Goal: Task Accomplishment & Management: Manage account settings

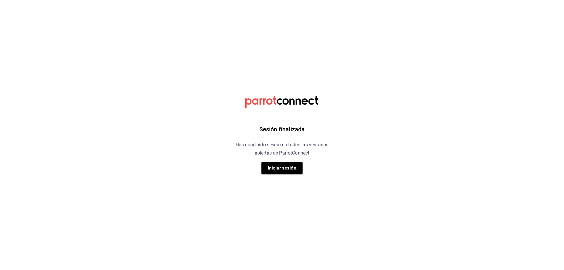
click at [285, 171] on button "Iniciar sesión" at bounding box center [281, 168] width 41 height 12
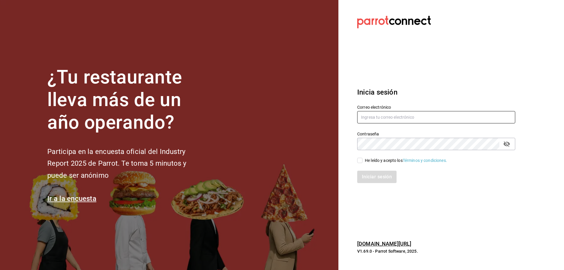
click at [436, 112] on input "text" at bounding box center [436, 117] width 158 height 12
type input "oscar_ahuilar.93@hotmail.com"
click at [360, 162] on input "He leído y acepto los Términos y condiciones." at bounding box center [359, 160] width 5 height 5
checkbox input "true"
click at [369, 179] on button "Iniciar sesión" at bounding box center [377, 177] width 40 height 12
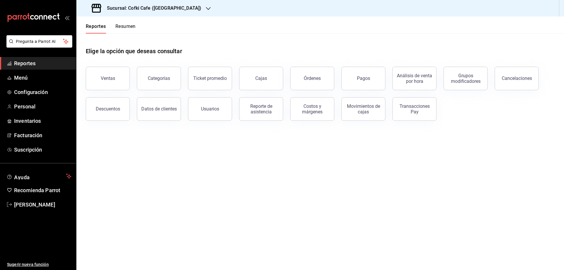
click at [143, 7] on h3 "Sucursal: Cofki Cafe ([GEOGRAPHIC_DATA])" at bounding box center [151, 8] width 99 height 7
click at [120, 38] on span "Cofki Kid-Friendly Café (MTY)" at bounding box center [108, 39] width 54 height 6
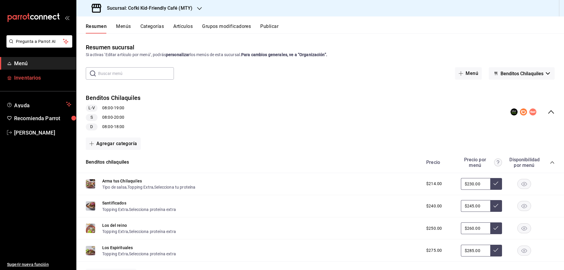
click at [43, 74] on span "Inventarios" at bounding box center [42, 78] width 57 height 8
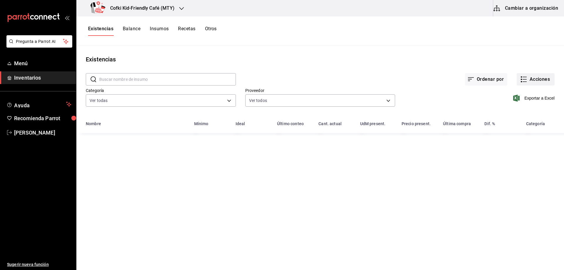
click at [542, 82] on button "Acciones" at bounding box center [535, 79] width 38 height 12
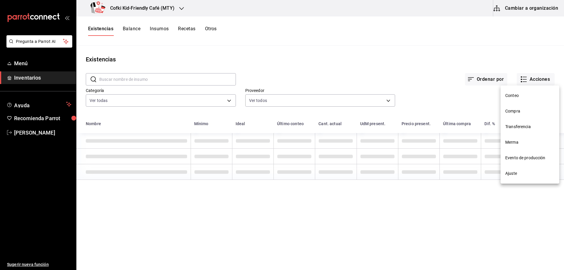
click at [519, 112] on span "Compra" at bounding box center [529, 111] width 49 height 6
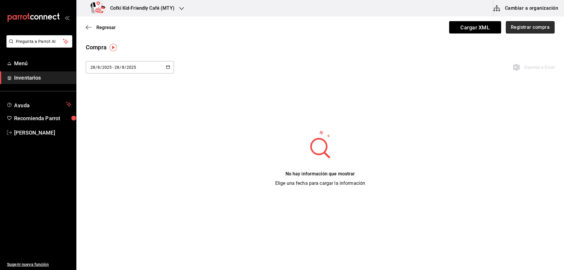
click at [529, 32] on button "Registrar compra" at bounding box center [529, 27] width 49 height 12
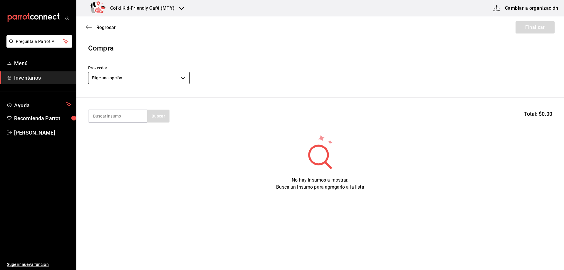
click at [126, 75] on body "Pregunta a Parrot AI Menú Inventarios Ayuda Recomienda Parrot [PERSON_NAME] Sug…" at bounding box center [282, 118] width 564 height 237
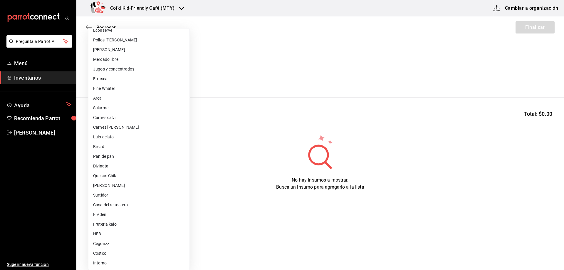
scroll to position [35, 0]
click at [121, 220] on li "Fruteria kaio" at bounding box center [138, 224] width 101 height 10
type input "9879f438-935c-4600-9fdc-ceea3fe8ffa7"
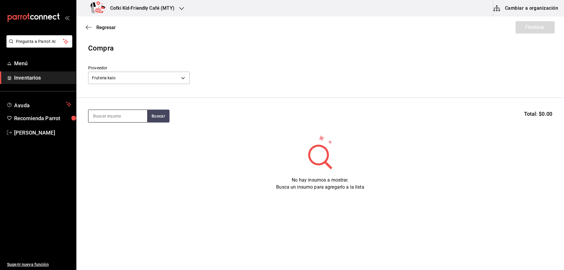
click at [141, 117] on input at bounding box center [117, 116] width 59 height 12
type input "cil"
click at [156, 120] on button "Buscar" at bounding box center [158, 115] width 22 height 13
click at [130, 134] on div "Manojo de cilantro" at bounding box center [117, 132] width 49 height 7
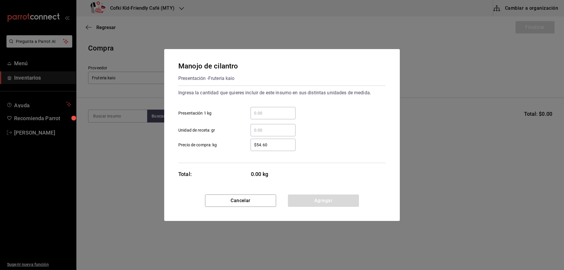
click at [271, 114] on input "​ Presentación 1 kg" at bounding box center [272, 112] width 45 height 7
type input "0.24"
drag, startPoint x: 280, startPoint y: 145, endPoint x: 232, endPoint y: 145, distance: 48.1
click at [233, 145] on label "$54.60 ​ Precio de compra: kg" at bounding box center [236, 145] width 117 height 12
type input "$47"
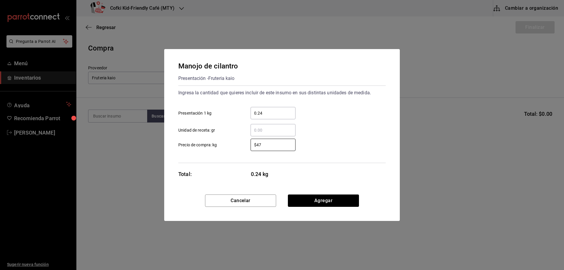
click at [380, 146] on div "$47 ​ Precio de compra: kg" at bounding box center [279, 142] width 212 height 17
click at [327, 194] on button "Agregar" at bounding box center [323, 200] width 71 height 12
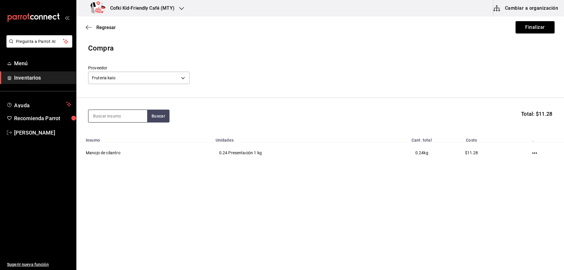
click at [111, 121] on input at bounding box center [117, 116] width 59 height 12
type input "ceboll"
click at [155, 118] on button "Buscar" at bounding box center [158, 115] width 22 height 13
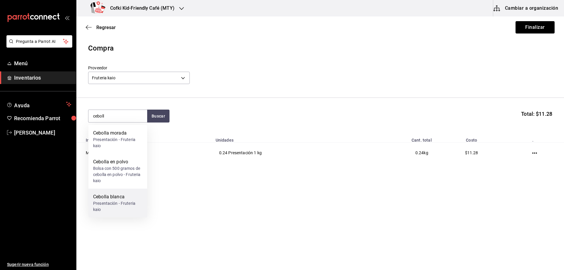
drag, startPoint x: 122, startPoint y: 130, endPoint x: 121, endPoint y: 198, distance: 68.7
click at [121, 198] on div "Cebolla morada Presentación - Fruteria kaio Cebolla en polvo Bolsa con 500 gram…" at bounding box center [117, 171] width 59 height 92
click at [121, 206] on div "Presentación - Fruteria kaio" at bounding box center [117, 206] width 49 height 12
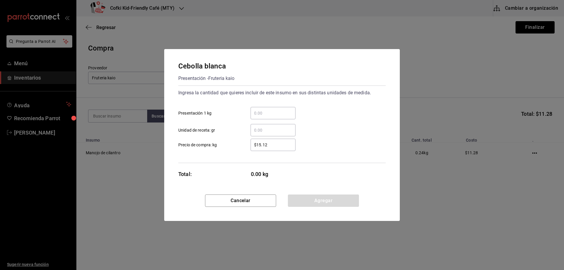
click at [273, 108] on div "​" at bounding box center [272, 113] width 45 height 12
click at [273, 109] on input "​ Presentación 1 kg" at bounding box center [272, 112] width 45 height 7
type input "1.68"
drag, startPoint x: 279, startPoint y: 146, endPoint x: 240, endPoint y: 147, distance: 39.0
click at [241, 147] on div "$15.12 ​" at bounding box center [268, 145] width 54 height 12
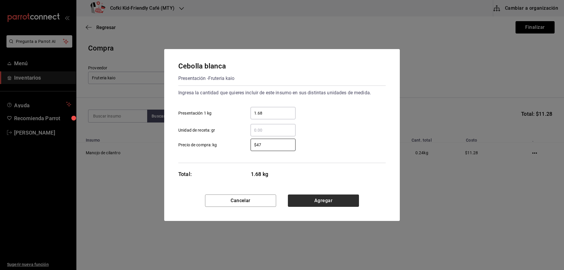
type input "$47"
drag, startPoint x: 322, startPoint y: 200, endPoint x: 321, endPoint y: 196, distance: 3.2
click at [322, 198] on button "Agregar" at bounding box center [323, 200] width 71 height 12
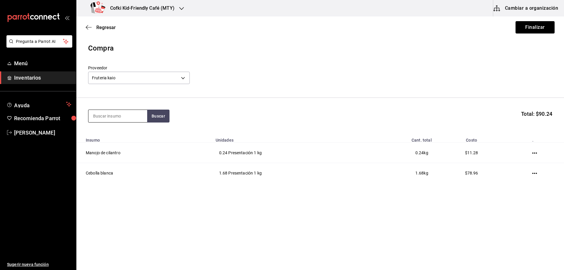
drag, startPoint x: 128, startPoint y: 125, endPoint x: 129, endPoint y: 120, distance: 5.1
click at [129, 125] on section "Buscar Total: $90.24" at bounding box center [319, 116] width 487 height 36
click at [130, 115] on input at bounding box center [117, 116] width 59 height 12
type input "hue"
click at [158, 117] on button "Buscar" at bounding box center [158, 115] width 22 height 13
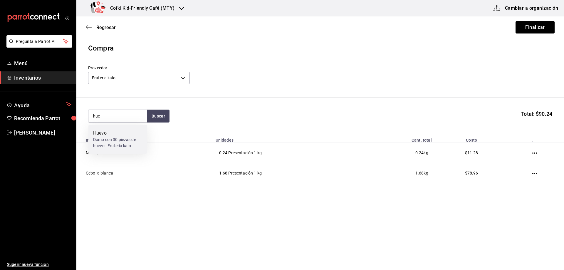
click at [117, 133] on div "Huevo" at bounding box center [117, 132] width 49 height 7
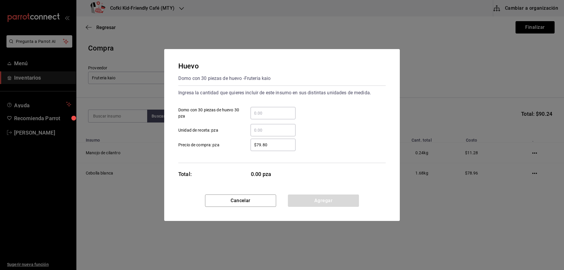
click at [268, 119] on div "​" at bounding box center [272, 113] width 45 height 12
click at [268, 117] on input "​ Domo con 30 piezas de huevo 30 pza" at bounding box center [272, 112] width 45 height 7
type input "1"
click at [242, 139] on div "$79.80 ​" at bounding box center [268, 145] width 54 height 12
click at [250, 141] on input "$79.80" at bounding box center [272, 144] width 45 height 7
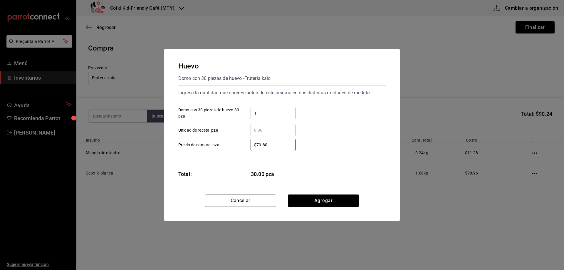
drag, startPoint x: 274, startPoint y: 142, endPoint x: 232, endPoint y: 142, distance: 41.7
click at [232, 142] on label "$79.80 ​ Precio de compra: pza" at bounding box center [236, 145] width 117 height 12
type input "$112"
click at [321, 198] on button "Agregar" at bounding box center [323, 200] width 71 height 12
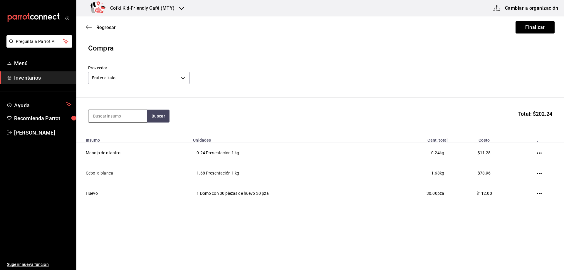
click at [118, 114] on input at bounding box center [117, 116] width 59 height 12
type input "fresa"
click at [167, 116] on button "Buscar" at bounding box center [158, 115] width 22 height 13
click at [133, 136] on div "Fresa" at bounding box center [117, 132] width 49 height 7
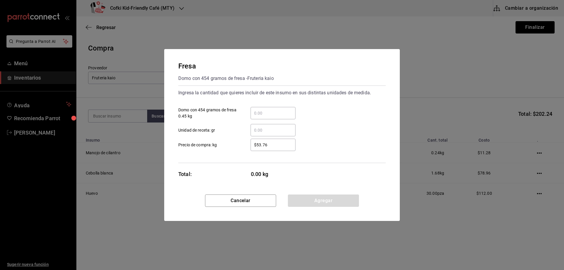
click at [272, 109] on div "​" at bounding box center [272, 113] width 45 height 12
click at [272, 109] on input "​ Domo con 454 gramos de fresa 0.45 kg" at bounding box center [272, 112] width 45 height 7
type input "2"
click at [252, 136] on div "​" at bounding box center [272, 130] width 45 height 12
click at [252, 134] on input "​ Unidad de receta: gr" at bounding box center [272, 130] width 45 height 7
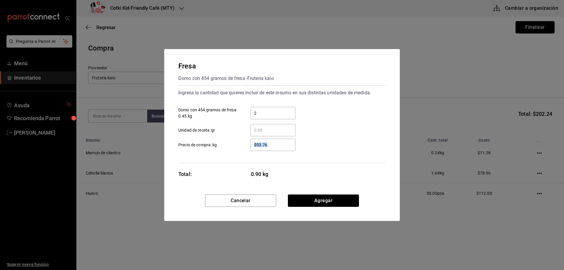
drag, startPoint x: 278, startPoint y: 149, endPoint x: 254, endPoint y: 146, distance: 24.0
click at [254, 146] on div "$53.76 ​" at bounding box center [272, 145] width 45 height 12
click at [254, 146] on input "$53.76" at bounding box center [272, 144] width 45 height 7
drag, startPoint x: 269, startPoint y: 149, endPoint x: 258, endPoint y: 145, distance: 11.2
click at [258, 145] on div "$53.76 ​" at bounding box center [272, 145] width 45 height 12
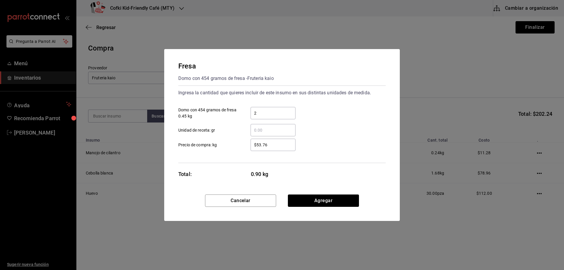
click at [258, 145] on input "$53.76" at bounding box center [272, 144] width 45 height 7
drag, startPoint x: 275, startPoint y: 144, endPoint x: 238, endPoint y: 144, distance: 37.6
click at [238, 144] on label "$53.76 ​ Precio de compra: kg" at bounding box center [236, 145] width 117 height 12
type input "$74"
click at [306, 202] on button "Agregar" at bounding box center [323, 200] width 71 height 12
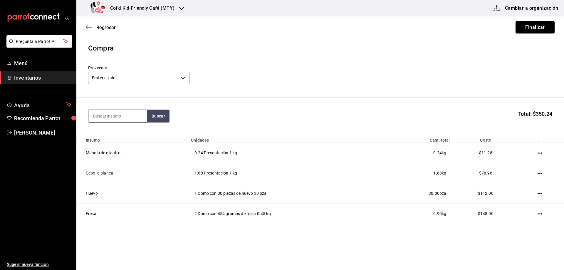
drag, startPoint x: 134, startPoint y: 122, endPoint x: 126, endPoint y: 113, distance: 12.2
click at [134, 121] on input at bounding box center [117, 116] width 59 height 12
click at [126, 113] on input at bounding box center [117, 116] width 59 height 12
click at [128, 119] on input at bounding box center [117, 116] width 59 height 12
click at [128, 116] on input at bounding box center [117, 116] width 59 height 12
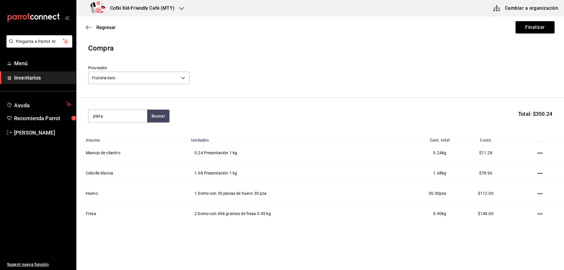
type input "plata"
click at [170, 116] on div "plata Buscar Total: $350.24" at bounding box center [320, 115] width 464 height 13
click at [168, 116] on button "Buscar" at bounding box center [158, 115] width 22 height 13
click at [123, 133] on div "Platano" at bounding box center [117, 132] width 49 height 7
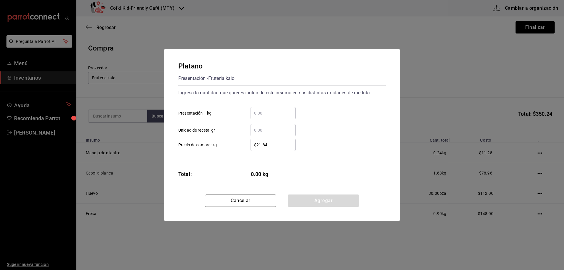
click at [281, 111] on input "​ Presentación 1 kg" at bounding box center [272, 112] width 45 height 7
type input "0.63"
drag, startPoint x: 279, startPoint y: 145, endPoint x: 237, endPoint y: 145, distance: 42.3
click at [237, 145] on label "$21.84 ​ Precio de compra: kg" at bounding box center [236, 145] width 117 height 12
type input "$23"
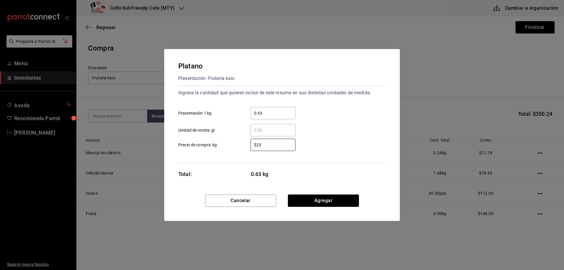
click at [224, 173] on div "Total: 0.63 kg" at bounding box center [236, 174] width 117 height 8
click at [325, 195] on button "Agregar" at bounding box center [323, 200] width 71 height 12
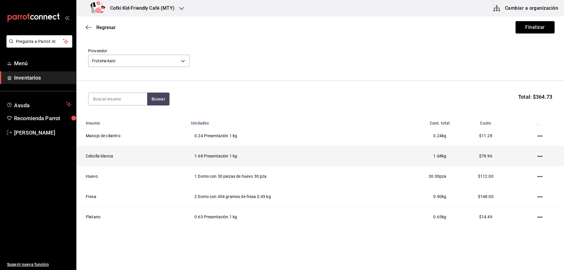
scroll to position [26, 0]
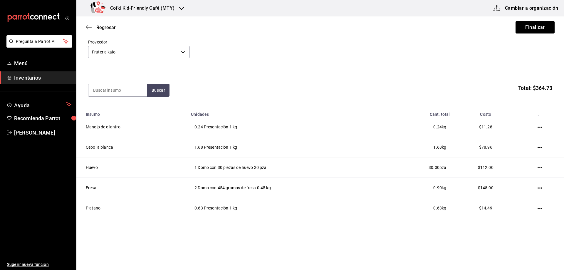
click at [106, 97] on section "Buscar Total: $364.73" at bounding box center [319, 90] width 487 height 36
click at [107, 89] on input at bounding box center [117, 90] width 59 height 12
type input "papa"
drag, startPoint x: 168, startPoint y: 93, endPoint x: 164, endPoint y: 93, distance: 3.2
click at [167, 93] on button "Buscar" at bounding box center [158, 90] width 22 height 13
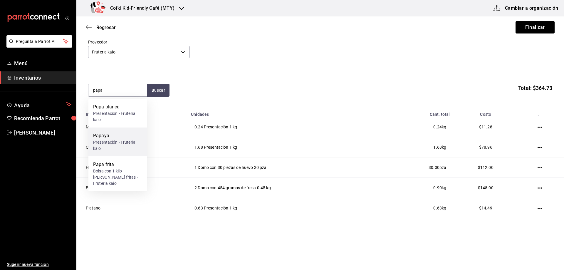
click at [120, 139] on div "Papaya" at bounding box center [117, 135] width 49 height 7
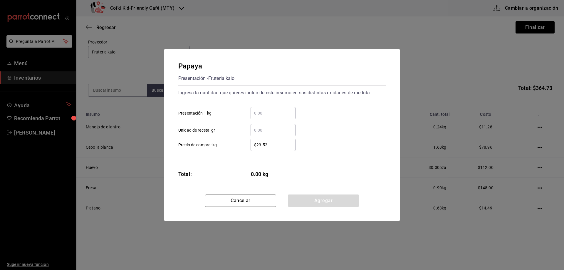
click at [283, 107] on div "​" at bounding box center [272, 113] width 45 height 12
click at [283, 109] on input "​ Presentación 1 kg" at bounding box center [272, 112] width 45 height 7
type input "1.42"
drag, startPoint x: 276, startPoint y: 145, endPoint x: 244, endPoint y: 146, distance: 32.0
click at [244, 146] on div "$23.52 ​" at bounding box center [268, 145] width 54 height 12
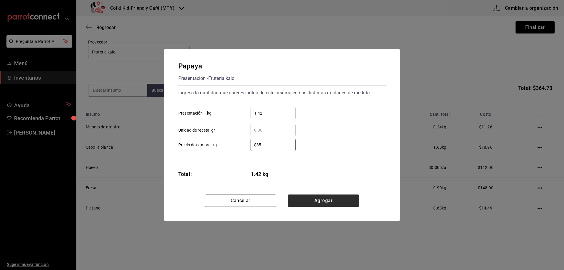
type input "$35"
click at [328, 203] on button "Agregar" at bounding box center [323, 200] width 71 height 12
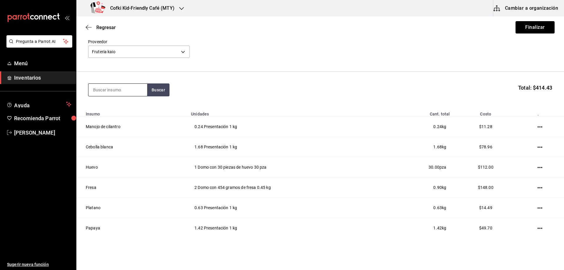
click at [101, 92] on input at bounding box center [117, 90] width 59 height 12
type input "chil"
click at [149, 92] on button "Buscar" at bounding box center [158, 89] width 22 height 13
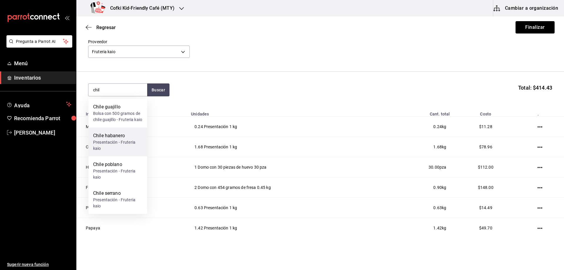
click at [117, 139] on div "Chile habanero" at bounding box center [117, 135] width 49 height 7
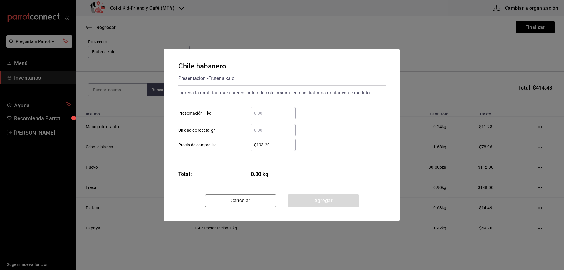
click at [272, 113] on input "​ Presentación 1 kg" at bounding box center [272, 112] width 45 height 7
type input "0.6"
click at [257, 158] on div "Ingresa la cantidad que quieres incluir de este insumo en sus distintas unidade…" at bounding box center [281, 123] width 207 height 77
click at [270, 141] on div "$193.20 ​" at bounding box center [272, 145] width 45 height 12
click at [270, 141] on input "$193.20" at bounding box center [272, 144] width 45 height 7
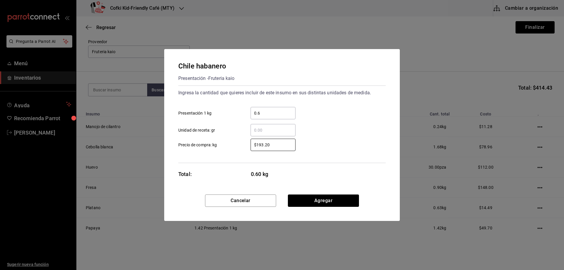
drag, startPoint x: 268, startPoint y: 144, endPoint x: 244, endPoint y: 141, distance: 24.5
click at [244, 141] on div "$193.20 ​" at bounding box center [268, 145] width 54 height 12
type input "$84"
click at [324, 208] on div "Cancelar Agregar" at bounding box center [281, 207] width 235 height 26
click at [324, 202] on button "Agregar" at bounding box center [323, 200] width 71 height 12
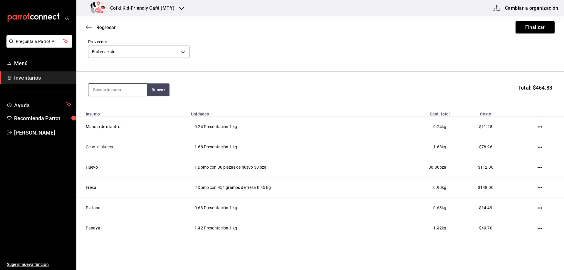
click at [121, 95] on input at bounding box center [117, 90] width 59 height 12
click at [122, 92] on input at bounding box center [117, 90] width 59 height 12
click at [164, 84] on button "Buscar" at bounding box center [158, 89] width 22 height 13
drag, startPoint x: 111, startPoint y: 89, endPoint x: 64, endPoint y: 88, distance: 47.0
click at [65, 88] on div "Pregunta a Parrot AI Menú Inventarios Ayuda Recomienda Parrot [PERSON_NAME] Sug…" at bounding box center [282, 118] width 564 height 237
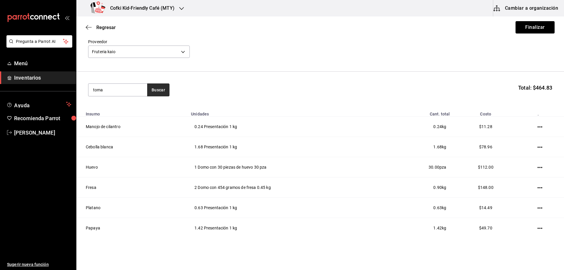
type input "toma"
click at [159, 89] on button "Buscar" at bounding box center [158, 89] width 22 height 13
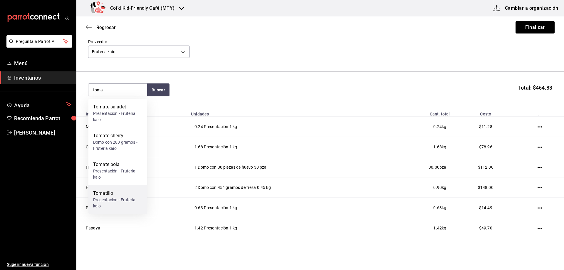
click at [109, 194] on div "Tomatillo" at bounding box center [117, 193] width 49 height 7
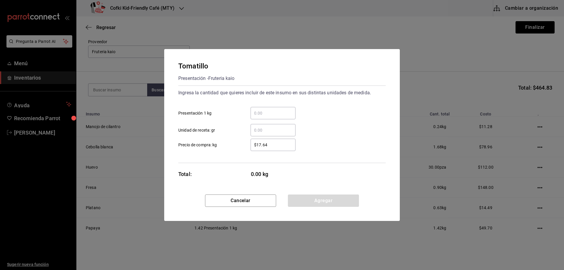
click at [274, 110] on input "​ Presentación 1 kg" at bounding box center [272, 112] width 45 height 7
type input "0"
type input "10"
drag, startPoint x: 281, startPoint y: 143, endPoint x: 221, endPoint y: 139, distance: 60.0
click at [224, 141] on label "$17.64 ​ Precio de compra: kg" at bounding box center [236, 145] width 117 height 12
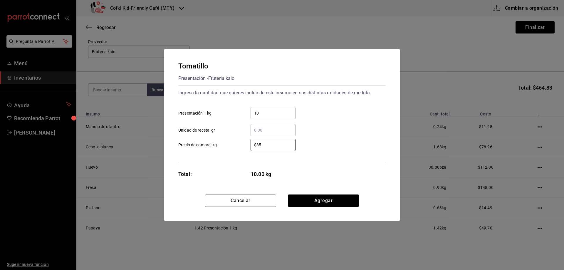
type input "$35"
click at [331, 207] on div "Cancelar Agregar" at bounding box center [281, 207] width 235 height 26
click at [331, 204] on button "Agregar" at bounding box center [323, 200] width 71 height 12
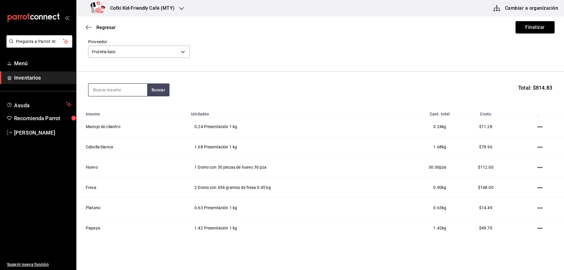
click at [112, 96] on div at bounding box center [117, 89] width 59 height 13
click at [110, 91] on input at bounding box center [117, 90] width 59 height 12
type input "[PERSON_NAME]"
click at [158, 89] on button "Buscar" at bounding box center [158, 89] width 22 height 13
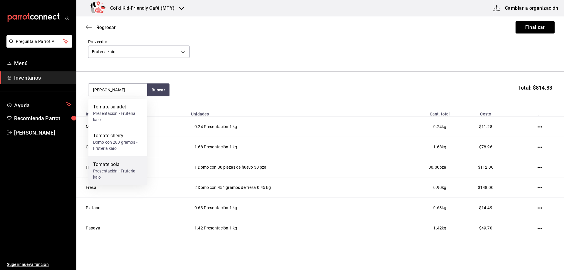
click at [117, 167] on div "Tomate bola" at bounding box center [117, 164] width 49 height 7
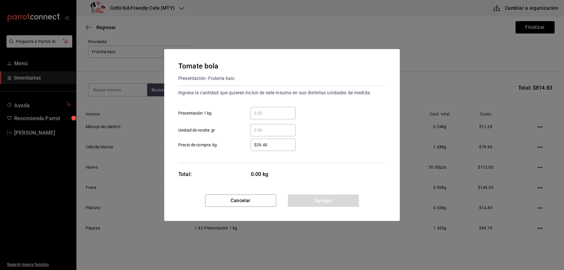
click at [268, 110] on input "​ Presentación 1 kg" at bounding box center [272, 112] width 45 height 7
type input "1.65"
click at [325, 198] on button "Agregar" at bounding box center [323, 200] width 71 height 12
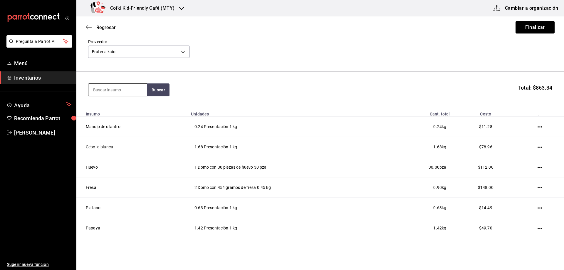
click at [115, 89] on input at bounding box center [117, 90] width 59 height 12
type input "aru"
click at [154, 88] on button "Buscar" at bounding box center [158, 89] width 22 height 13
click at [124, 111] on div "Domo con 142 gramos con arugula - Fruteria kaio" at bounding box center [117, 116] width 49 height 12
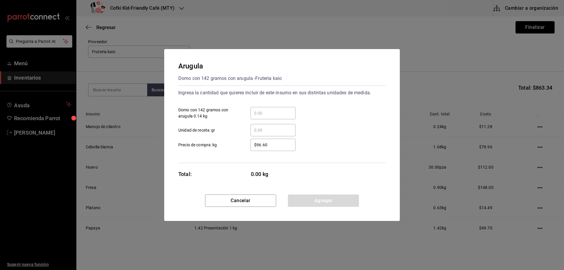
click at [283, 109] on div "​" at bounding box center [272, 113] width 45 height 12
click at [283, 109] on input "​ Domo con 142 gramos con arugula 0.14 kg" at bounding box center [272, 112] width 45 height 7
type input "1"
click at [252, 144] on input "$96.60" at bounding box center [272, 144] width 45 height 7
drag, startPoint x: 284, startPoint y: 150, endPoint x: 276, endPoint y: 147, distance: 8.1
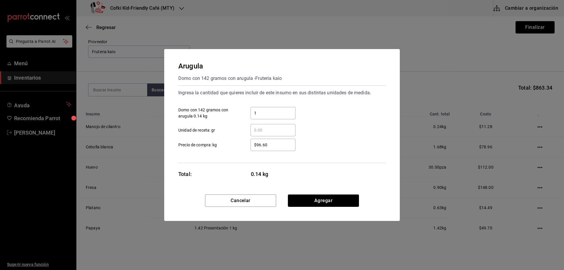
click at [276, 147] on div "$96.60 ​" at bounding box center [272, 145] width 45 height 12
click at [276, 147] on input "$96.60" at bounding box center [272, 144] width 45 height 7
drag, startPoint x: 277, startPoint y: 144, endPoint x: 199, endPoint y: 144, distance: 77.5
click at [200, 144] on label "$96.60 ​ Precio de compra: kg" at bounding box center [236, 145] width 117 height 12
type input "$98"
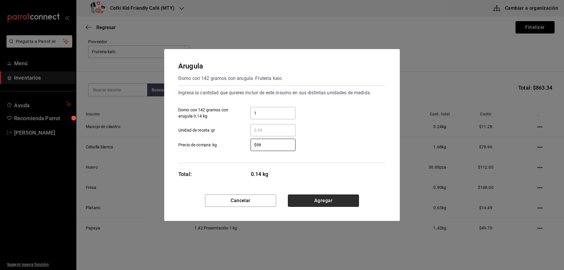
drag, startPoint x: 303, startPoint y: 201, endPoint x: 290, endPoint y: 187, distance: 19.5
click at [303, 201] on button "Agregar" at bounding box center [323, 200] width 71 height 12
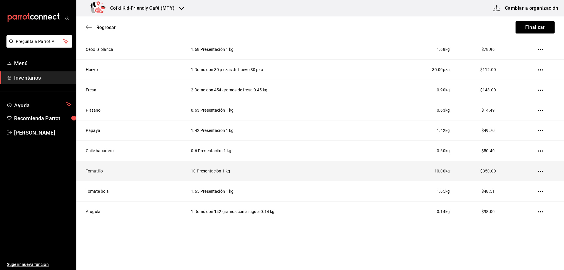
scroll to position [127, 0]
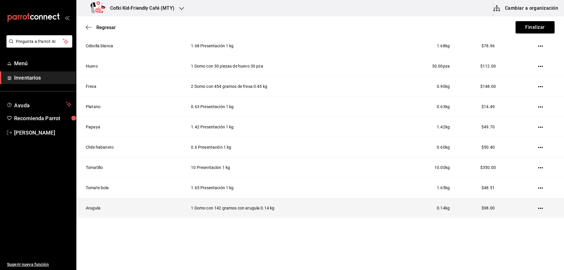
click at [539, 209] on td at bounding box center [541, 208] width 45 height 20
click at [538, 207] on icon "button" at bounding box center [540, 208] width 5 height 5
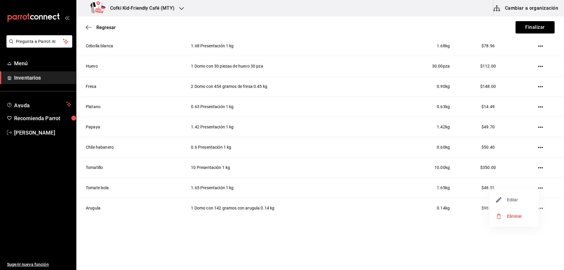
click at [508, 201] on span "Editar" at bounding box center [506, 199] width 21 height 7
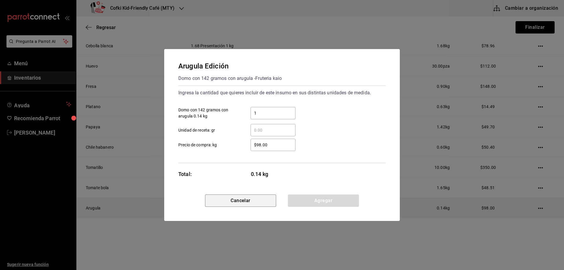
click at [248, 200] on button "Cancelar" at bounding box center [240, 200] width 71 height 12
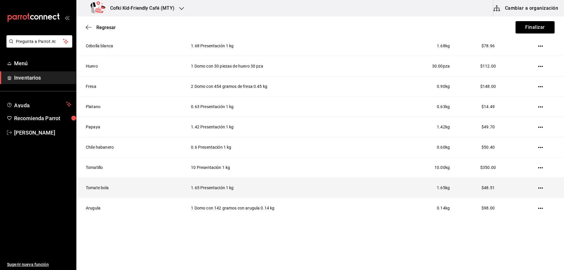
click at [542, 190] on td at bounding box center [541, 188] width 45 height 20
click at [539, 187] on td at bounding box center [541, 188] width 45 height 20
click at [537, 185] on td at bounding box center [541, 188] width 45 height 20
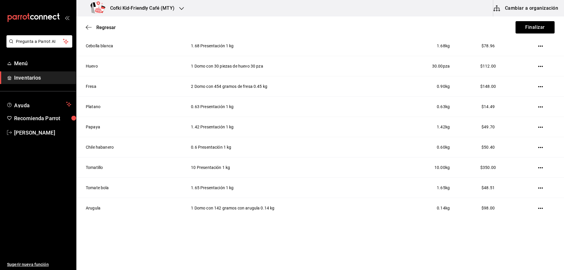
click at [538, 188] on icon "button" at bounding box center [540, 187] width 5 height 5
click at [520, 179] on li "Editar" at bounding box center [513, 179] width 49 height 16
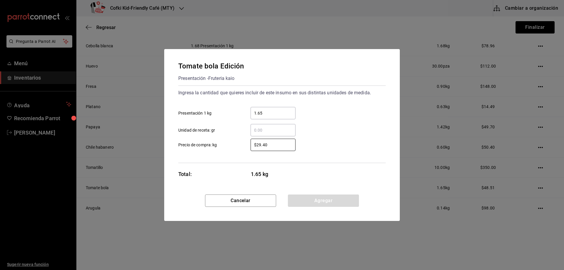
drag, startPoint x: 278, startPoint y: 148, endPoint x: 208, endPoint y: 145, distance: 70.5
click at [210, 145] on label "$29.40 ​ Precio de compra: kg" at bounding box center [236, 145] width 117 height 12
type input "$25"
click at [328, 197] on button "Agregar" at bounding box center [323, 200] width 71 height 12
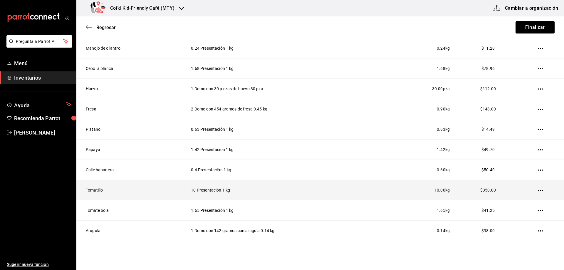
scroll to position [98, 0]
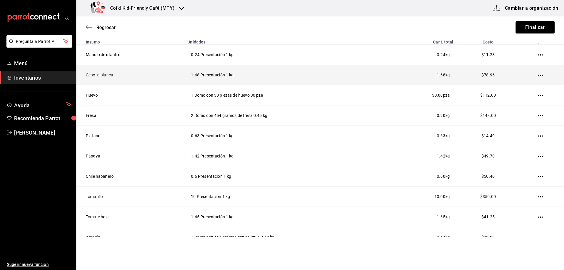
click at [538, 75] on icon "button" at bounding box center [540, 75] width 5 height 1
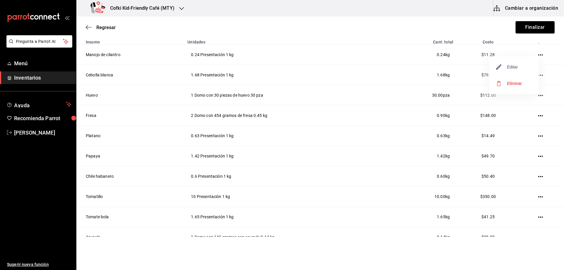
click at [509, 64] on span "Editar" at bounding box center [506, 66] width 21 height 7
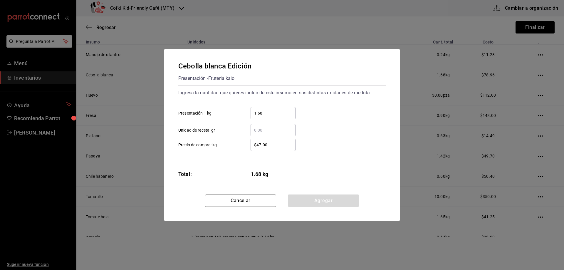
click at [282, 113] on input "1.68" at bounding box center [272, 112] width 45 height 7
drag, startPoint x: 284, startPoint y: 144, endPoint x: 227, endPoint y: 143, distance: 56.4
click at [228, 143] on label "$47.00 ​ Precio de compra: kg" at bounding box center [236, 145] width 117 height 12
type input "$18"
click at [332, 199] on button "Agregar" at bounding box center [323, 200] width 71 height 12
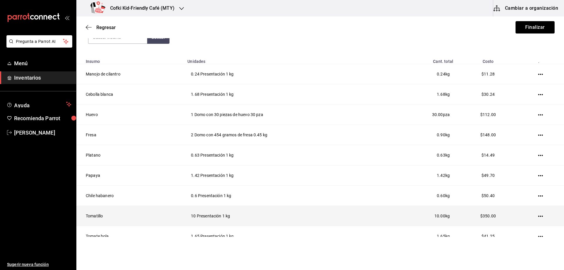
scroll to position [69, 0]
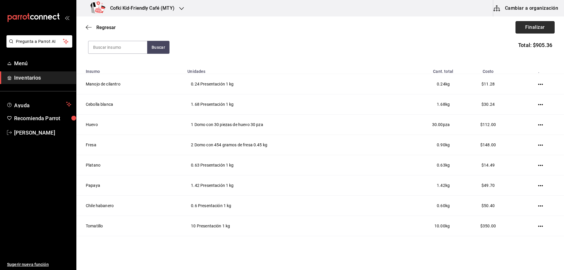
click at [517, 26] on button "Finalizar" at bounding box center [534, 27] width 39 height 12
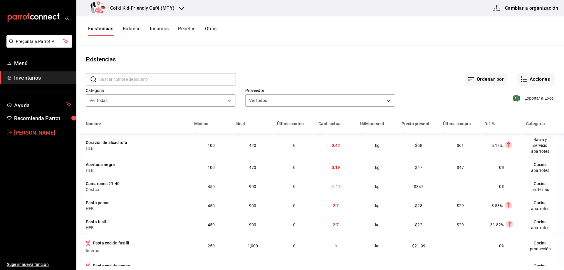
click at [43, 134] on span "[PERSON_NAME]" at bounding box center [42, 133] width 57 height 8
